Goal: Find specific page/section: Find specific page/section

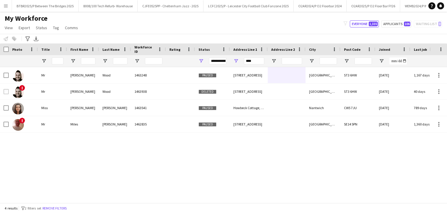
click at [9, 8] on button "Menu" at bounding box center [6, 6] width 12 height 12
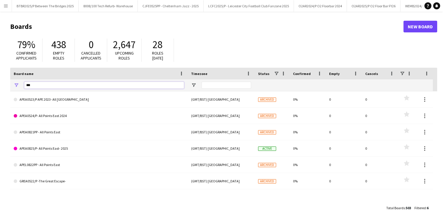
drag, startPoint x: 40, startPoint y: 86, endPoint x: 18, endPoint y: 86, distance: 21.8
click at [18, 86] on div "***" at bounding box center [98, 85] width 177 height 12
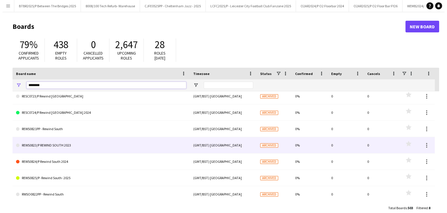
scroll to position [20, 0]
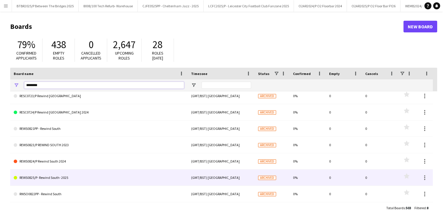
type input "********"
click at [96, 174] on link "REWS0825/P- Rewind South- 2025" at bounding box center [99, 177] width 170 height 16
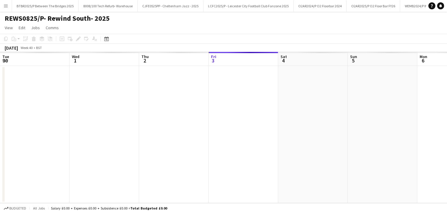
scroll to position [0, 139]
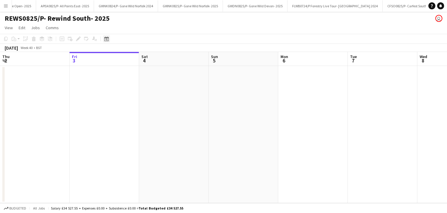
click at [108, 39] on icon "Date picker" at bounding box center [106, 38] width 5 height 5
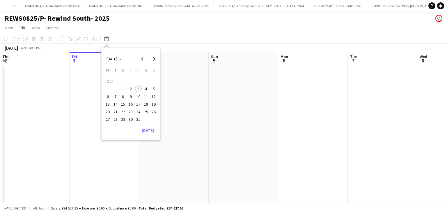
scroll to position [0, 2468]
click at [138, 58] on span "Previous month" at bounding box center [143, 59] width 12 height 12
click at [151, 96] on span "17" at bounding box center [153, 97] width 7 height 7
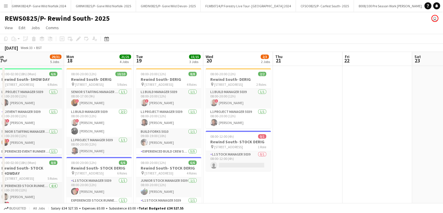
drag, startPoint x: 318, startPoint y: 60, endPoint x: 197, endPoint y: 64, distance: 121.0
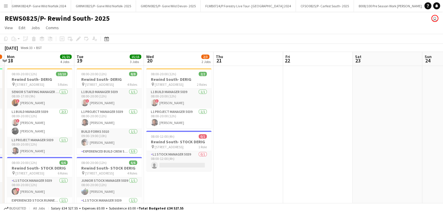
scroll to position [0, 274]
drag, startPoint x: 291, startPoint y: 58, endPoint x: 238, endPoint y: 61, distance: 53.1
